Goal: Task Accomplishment & Management: Use online tool/utility

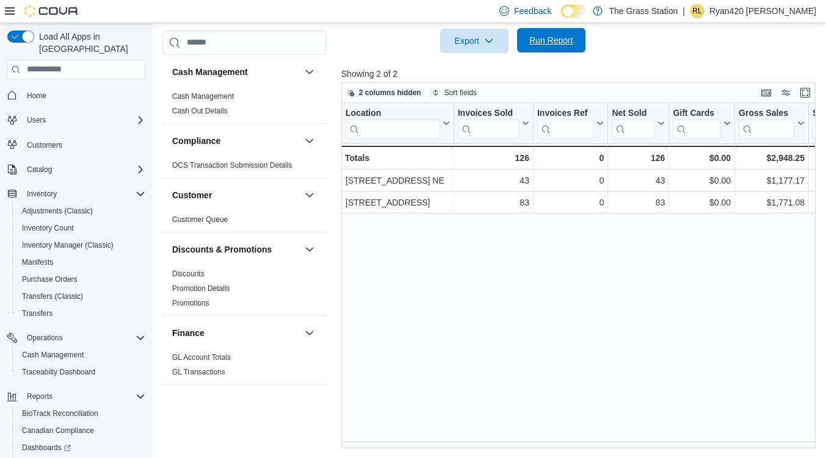
scroll to position [618, 0]
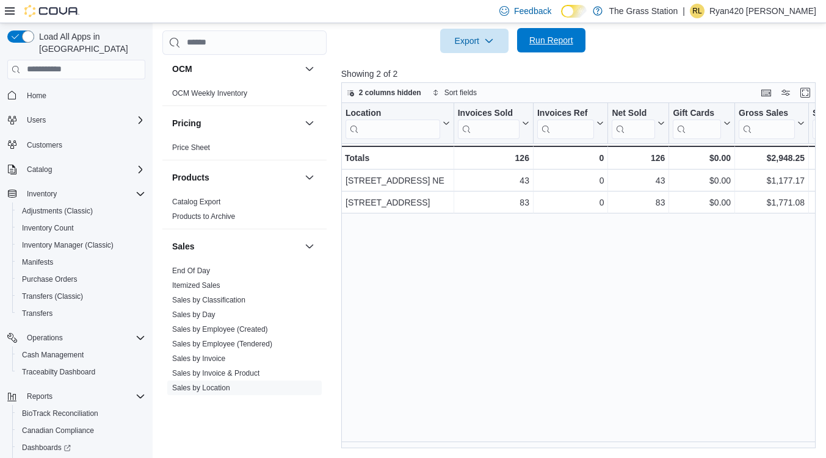
click at [557, 34] on span "Run Report" at bounding box center [551, 40] width 54 height 24
click at [562, 51] on span "Run Report" at bounding box center [551, 40] width 54 height 24
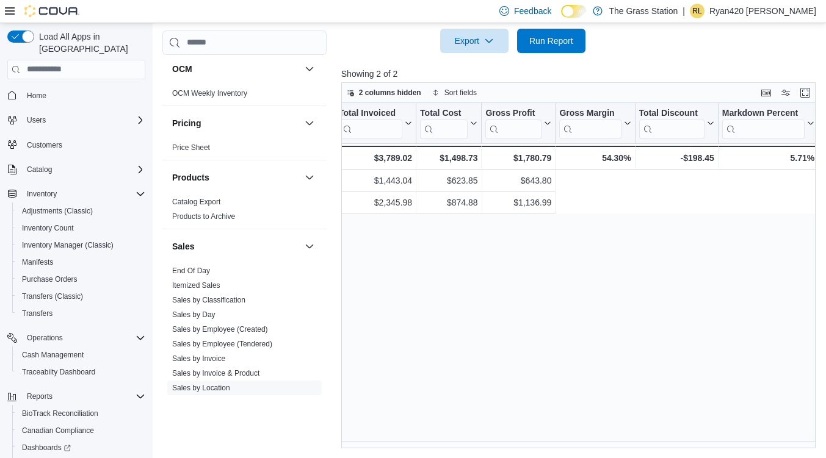
scroll to position [0, 0]
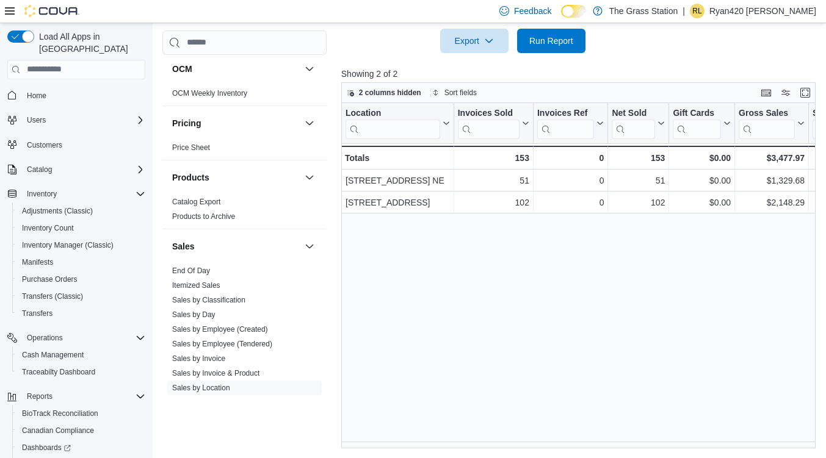
click at [446, 286] on div "Location Click to view column header actions Invoices Sold Click to view column…" at bounding box center [580, 276] width 479 height 346
click at [546, 35] on span "Run Report" at bounding box center [551, 40] width 44 height 12
click at [566, 51] on span "Run Report" at bounding box center [551, 40] width 54 height 24
click at [553, 46] on span "Run Report" at bounding box center [551, 40] width 54 height 24
click at [536, 33] on span "Run Report" at bounding box center [551, 40] width 54 height 24
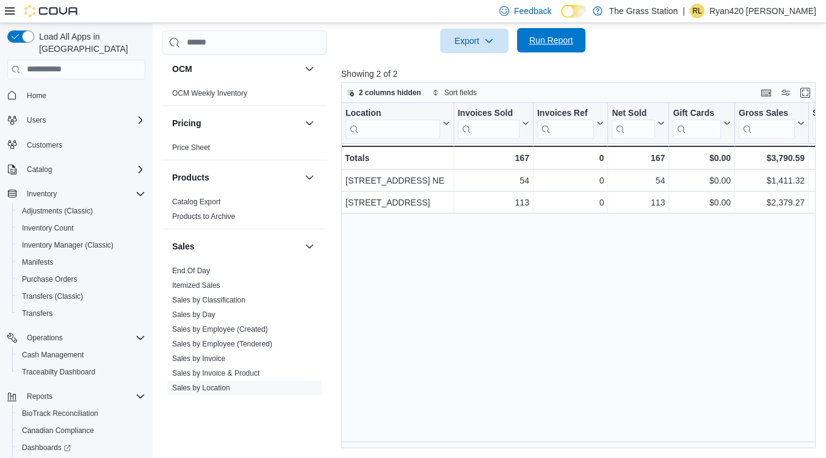
click at [561, 38] on span "Run Report" at bounding box center [551, 40] width 44 height 12
click at [579, 42] on button "Run Report" at bounding box center [551, 40] width 68 height 24
click at [248, 70] on button "OCM" at bounding box center [236, 69] width 128 height 12
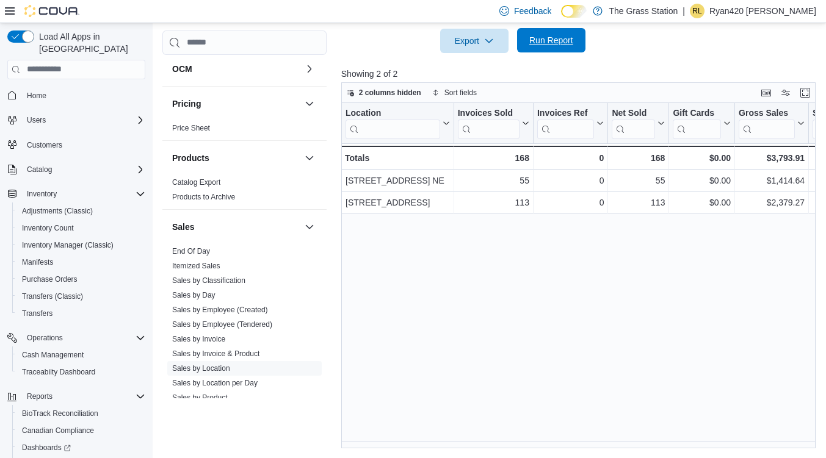
click at [566, 38] on span "Run Report" at bounding box center [551, 40] width 44 height 12
click at [566, 34] on span "Run Report" at bounding box center [551, 40] width 54 height 24
click at [132, 134] on div "Load All Apps in New Hub Home Users Customers Catalog Inventory Adjustments (Cl…" at bounding box center [76, 260] width 148 height 469
